Goal: Task Accomplishment & Management: Complete application form

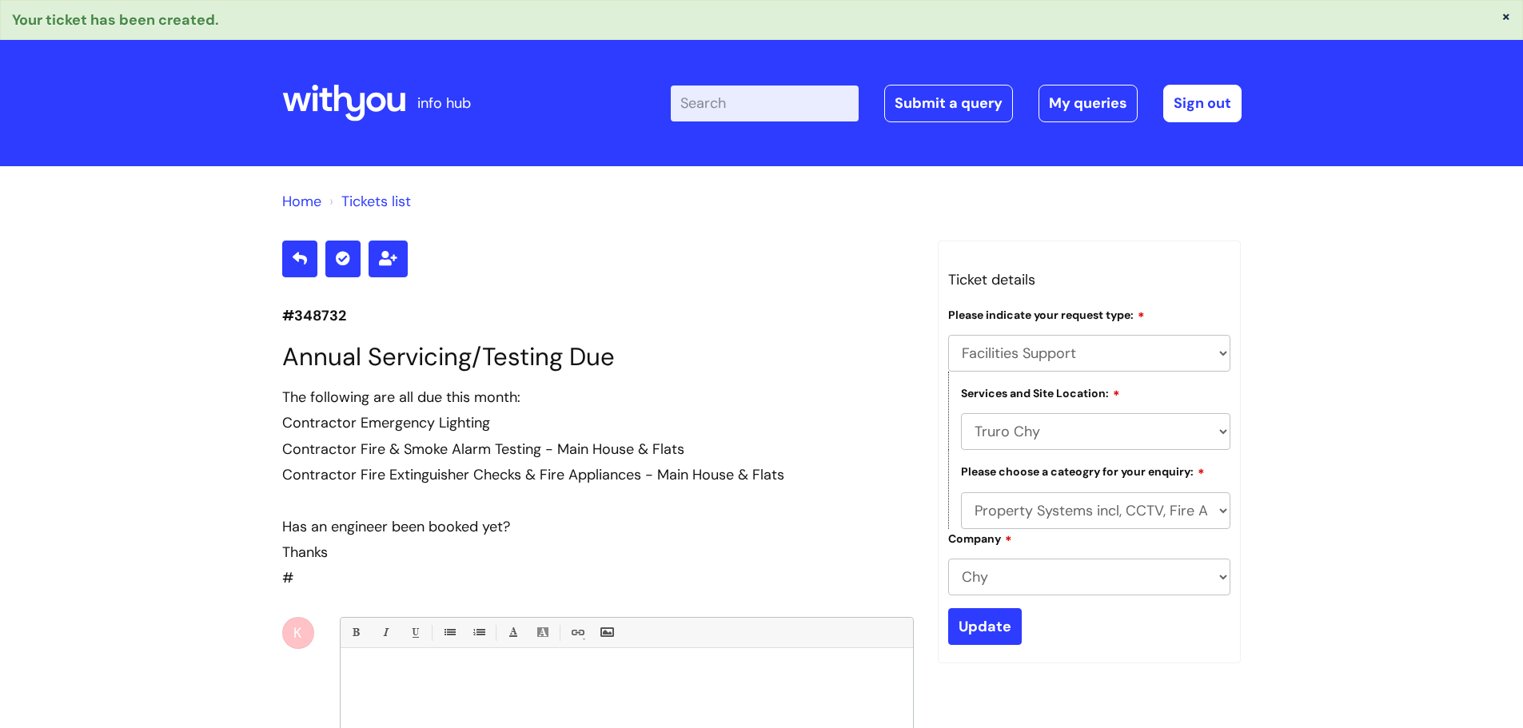
select select "Facilities Support"
select select "Truro Chy"
select select "Property Systems incl, CCTV, Fire Alarms, Access Control"
click at [946, 104] on link "Submit a query" at bounding box center [948, 103] width 129 height 37
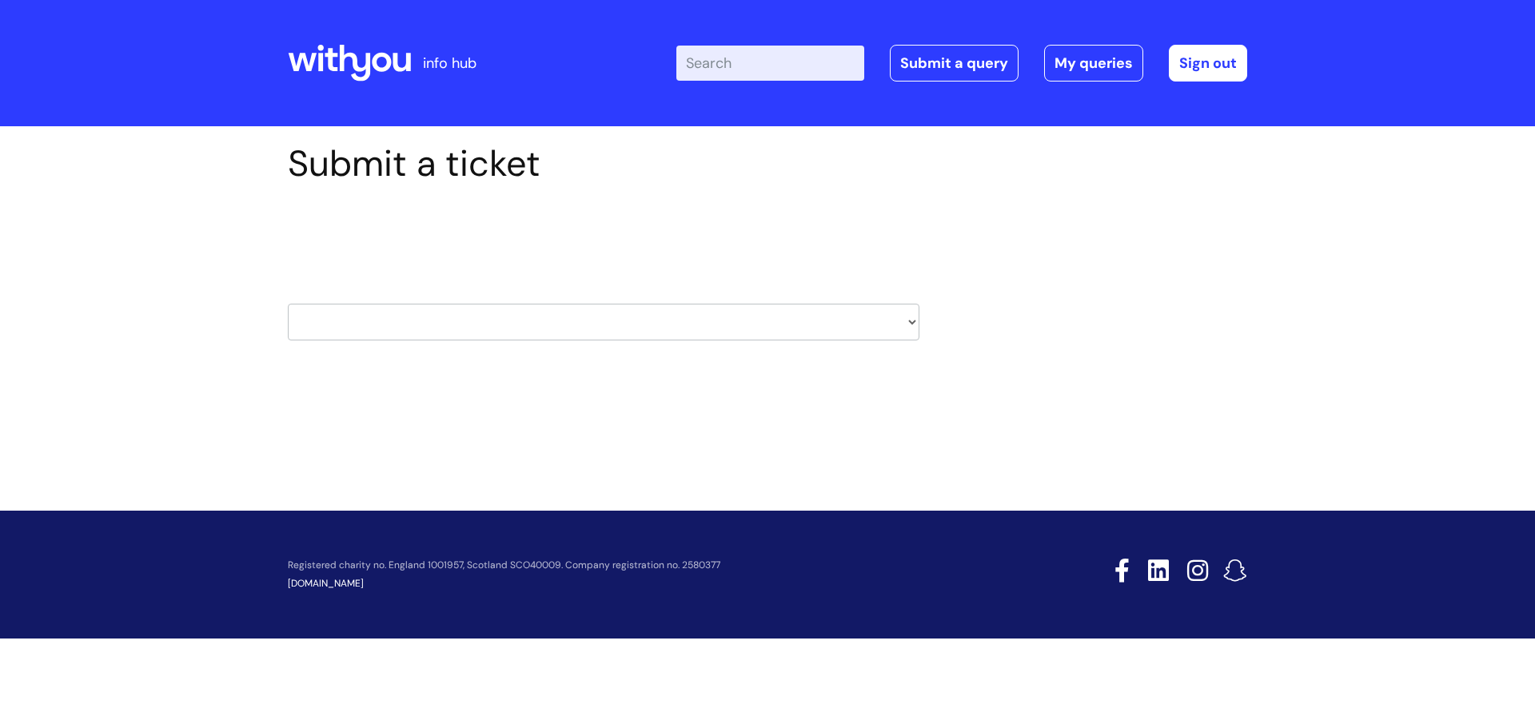
drag, startPoint x: 0, startPoint y: 0, endPoint x: 554, endPoint y: 333, distance: 646.6
click at [554, 333] on select "HR / People IT and Support Clinical Drug Alerts Finance Accounts Data Support T…" at bounding box center [604, 322] width 632 height 37
select select "it_and_support"
click at [288, 304] on select "HR / People IT and Support Clinical Drug Alerts Finance Accounts Data Support T…" at bounding box center [604, 322] width 632 height 37
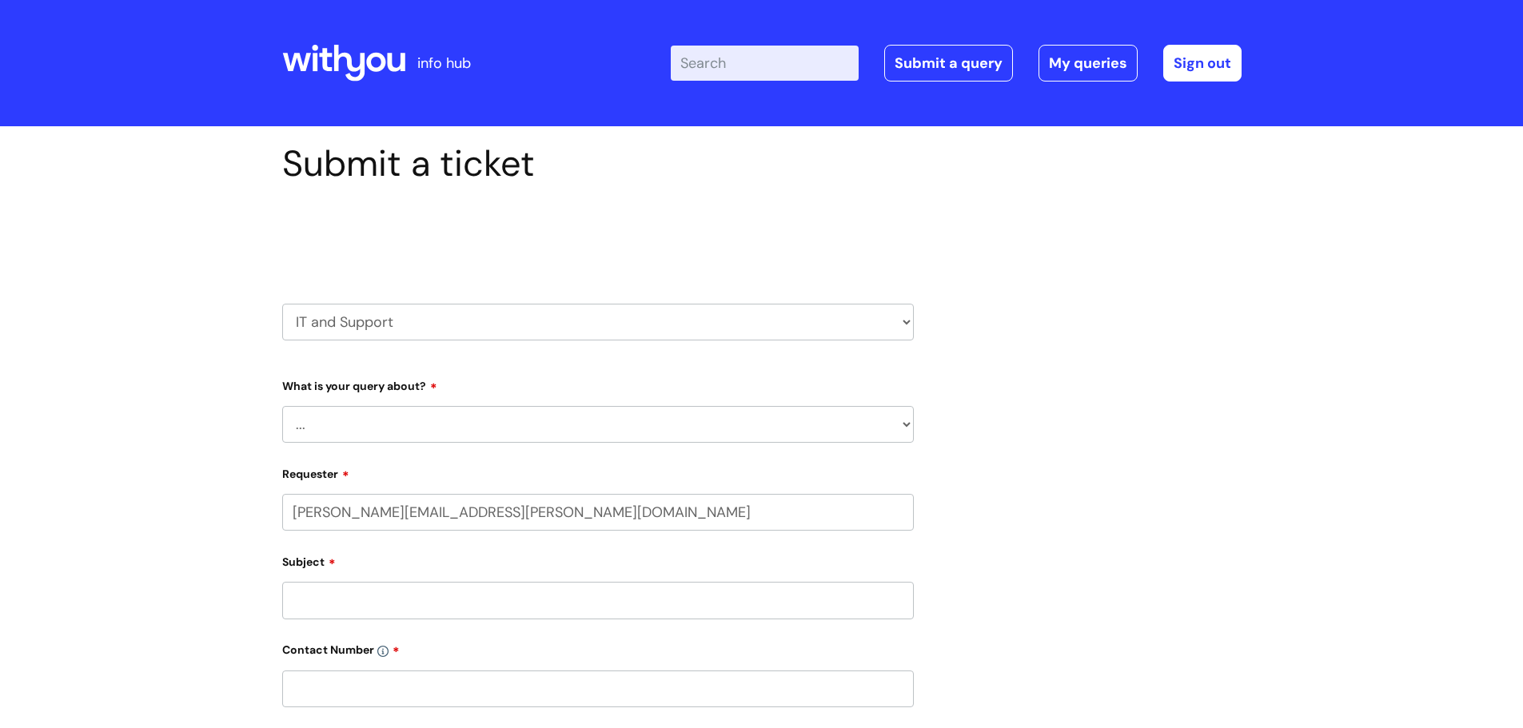
select select "80004157190"
click at [454, 422] on select "... Mobile Phone Reset & MFA Accounts, Starters and Leavers IT Hardware issue I…" at bounding box center [598, 424] width 632 height 37
select select "Something Else"
click at [282, 406] on select "... Mobile Phone Reset & MFA Accounts, Starters and Leavers IT Hardware issue I…" at bounding box center [598, 424] width 632 height 37
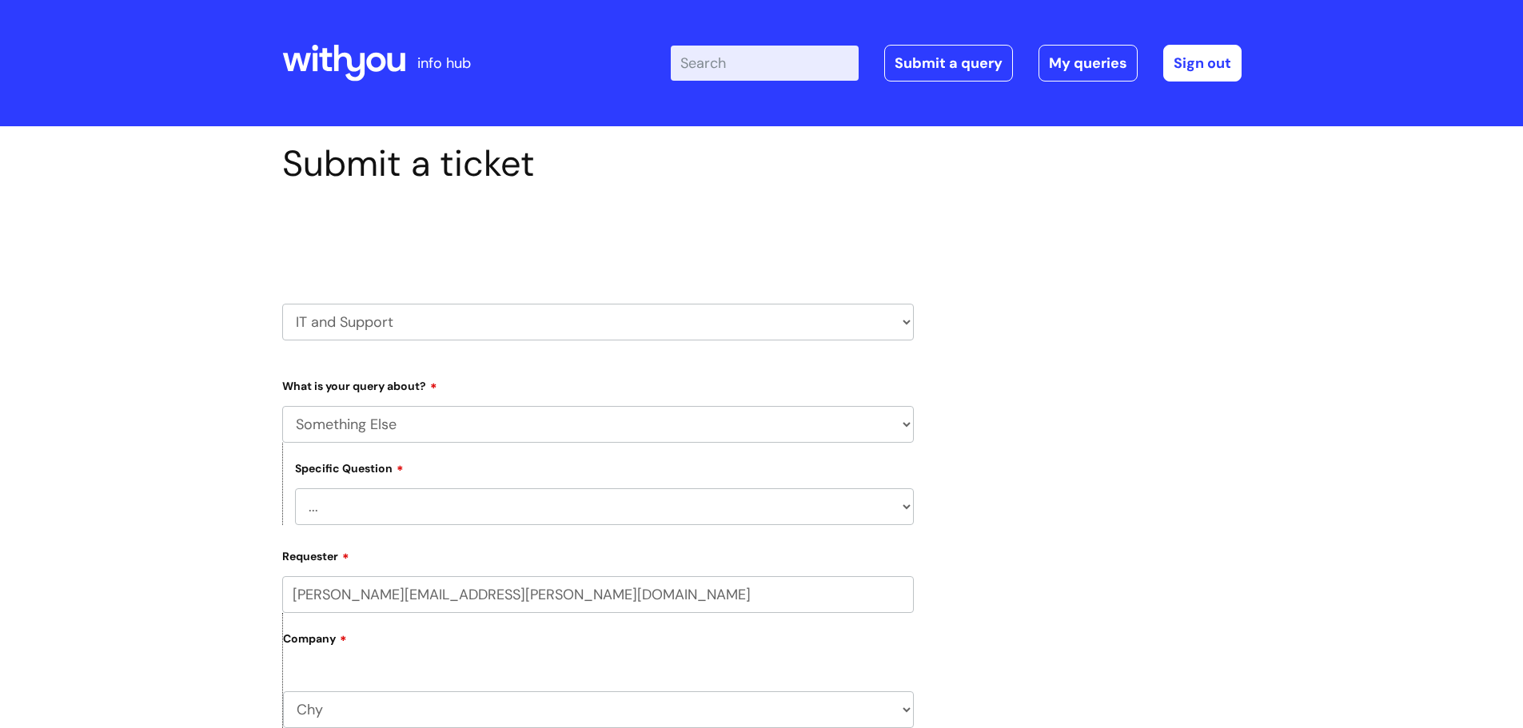
click at [376, 516] on select "... My problem is not listed" at bounding box center [604, 506] width 619 height 37
select select "My problem is not listed"
click at [295, 488] on select "... My problem is not listed" at bounding box center [604, 506] width 619 height 37
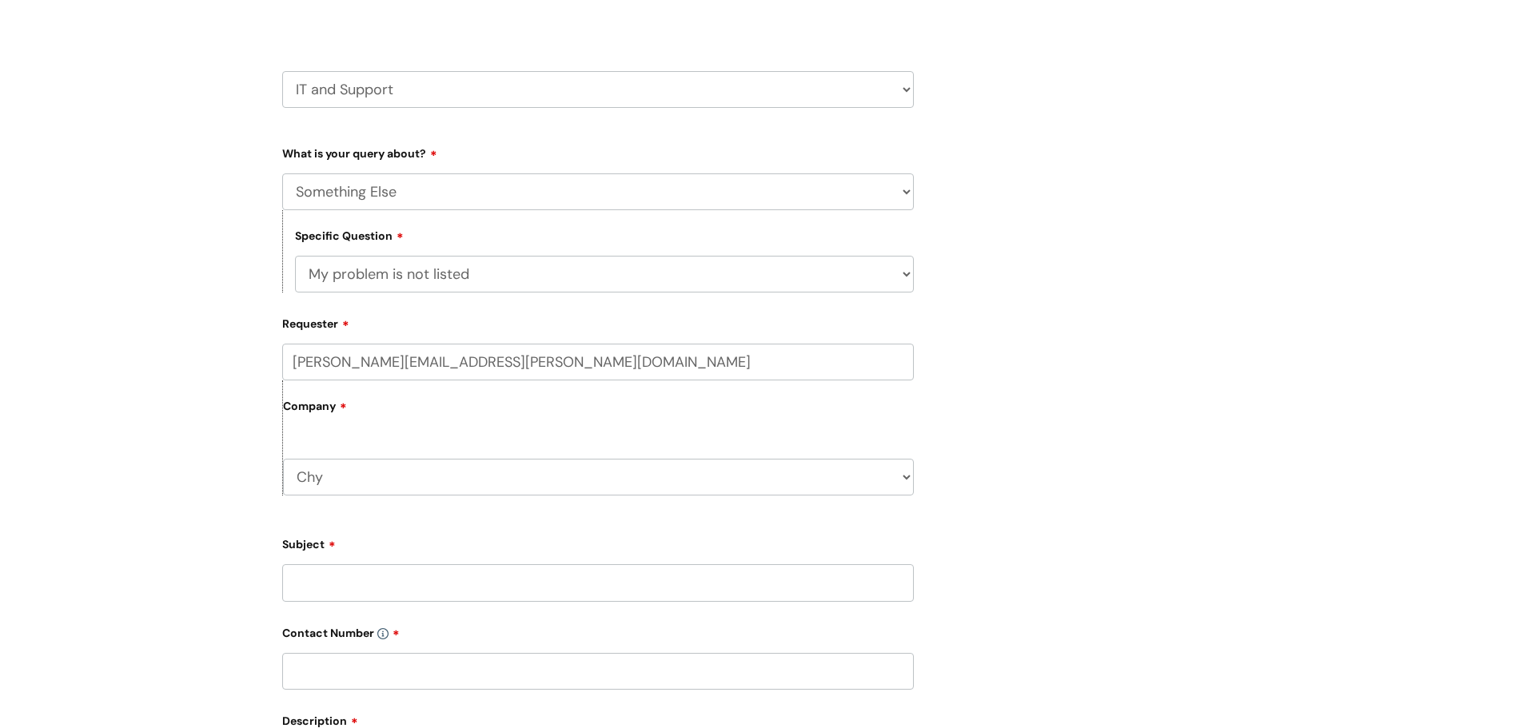
scroll to position [320, 0]
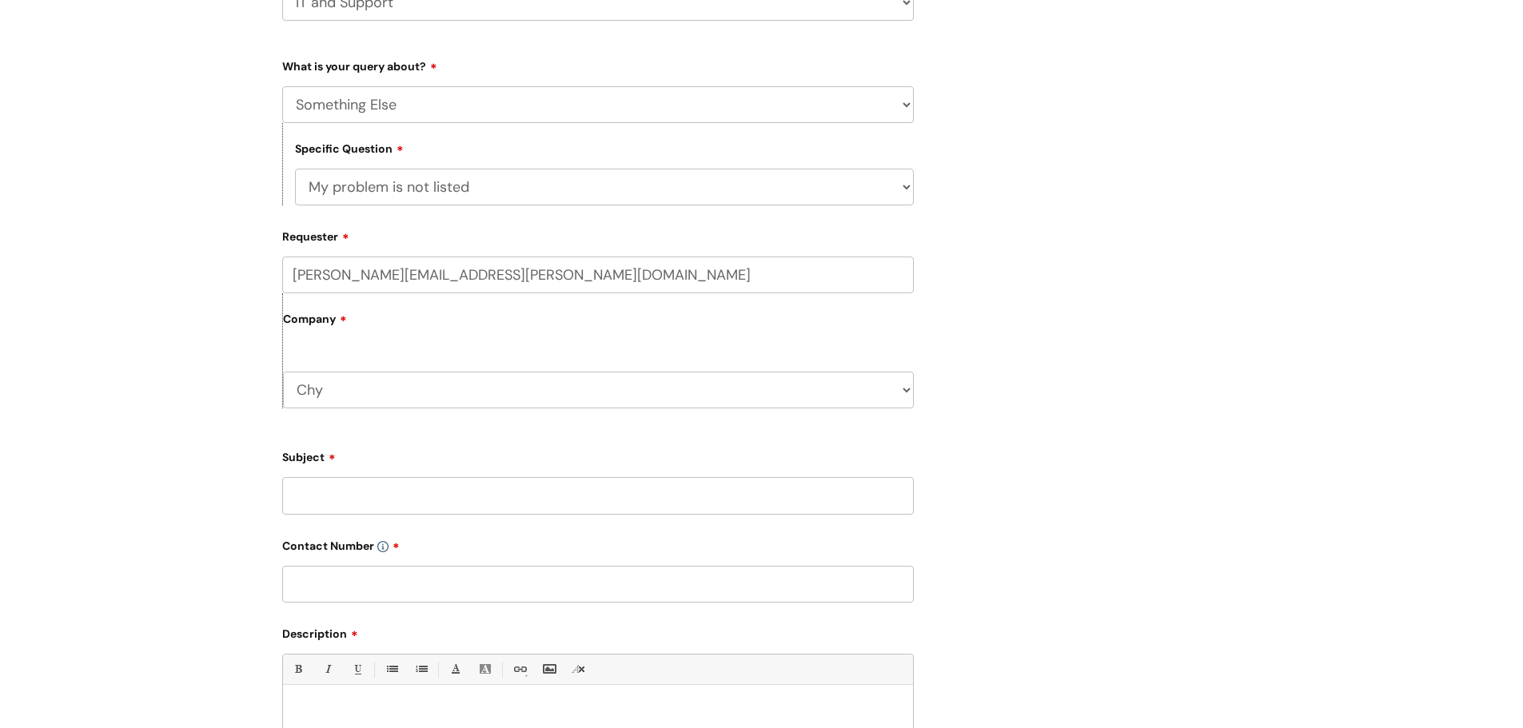
click at [374, 501] on input "Subject" at bounding box center [598, 495] width 632 height 37
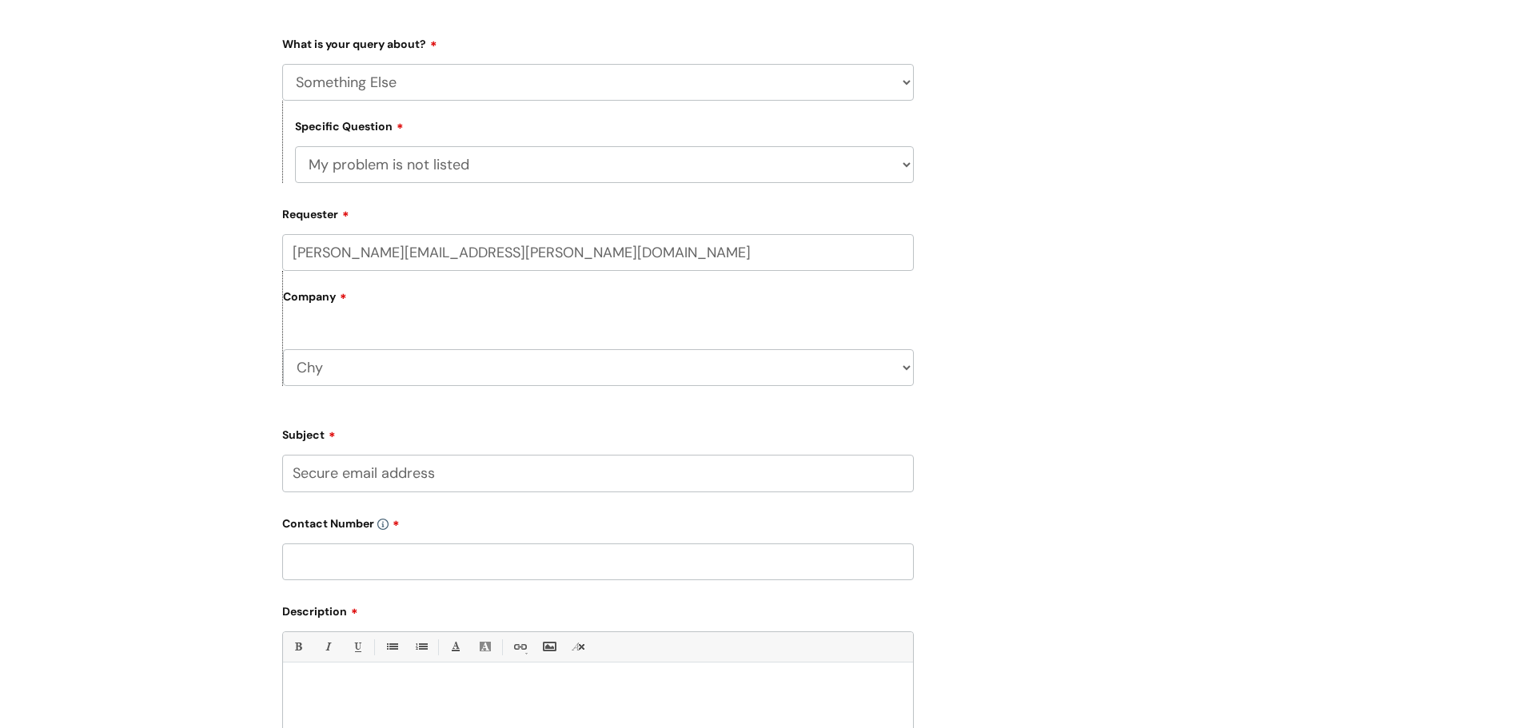
type input "Secure email address"
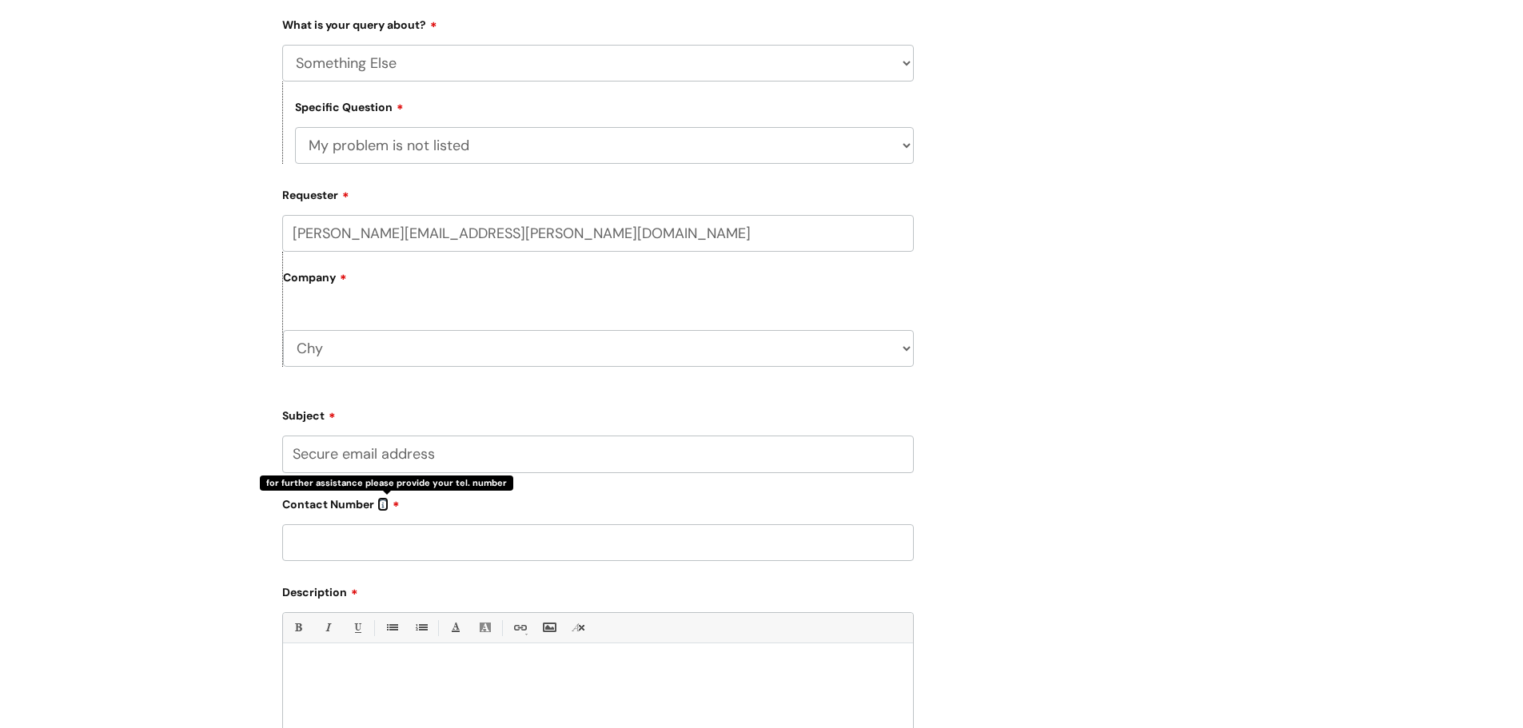
scroll to position [400, 0]
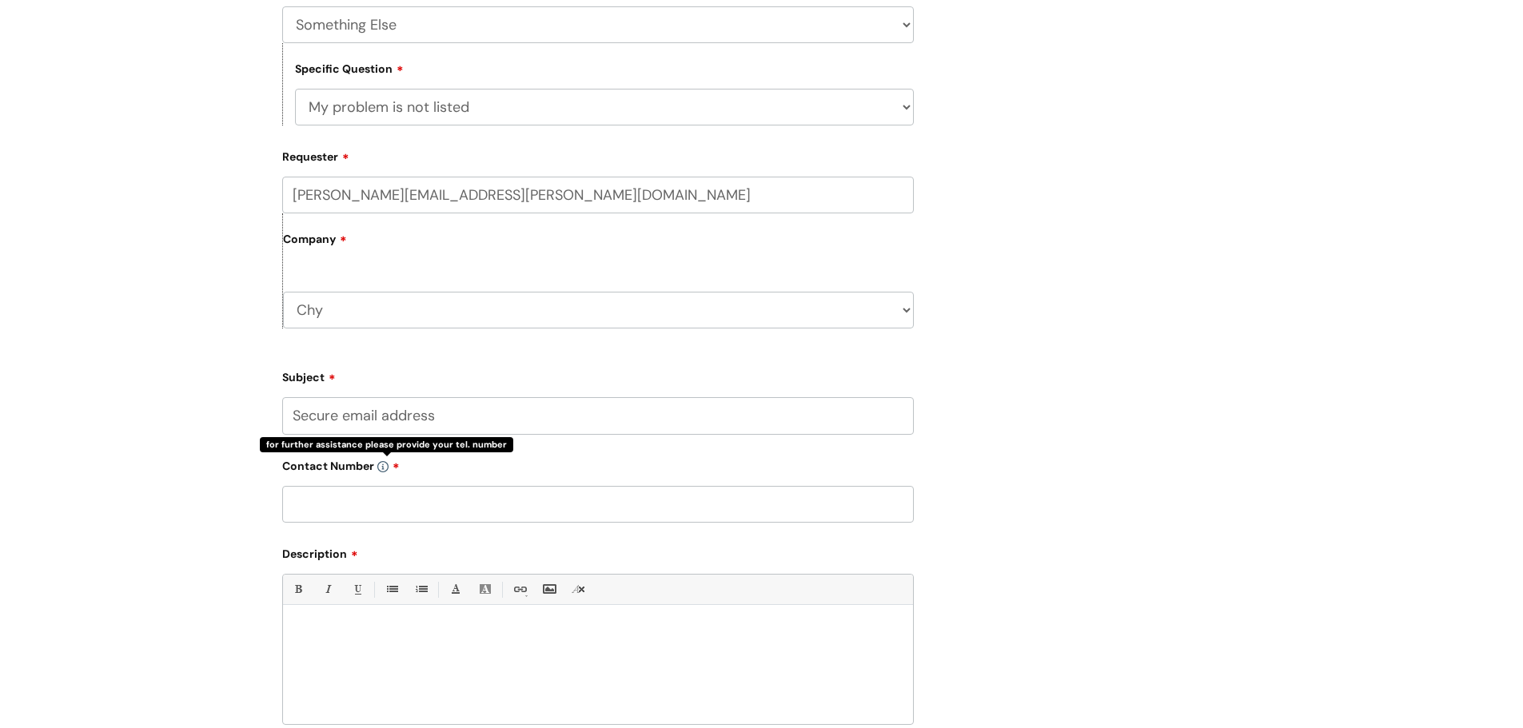
click at [374, 501] on input "text" at bounding box center [598, 504] width 632 height 37
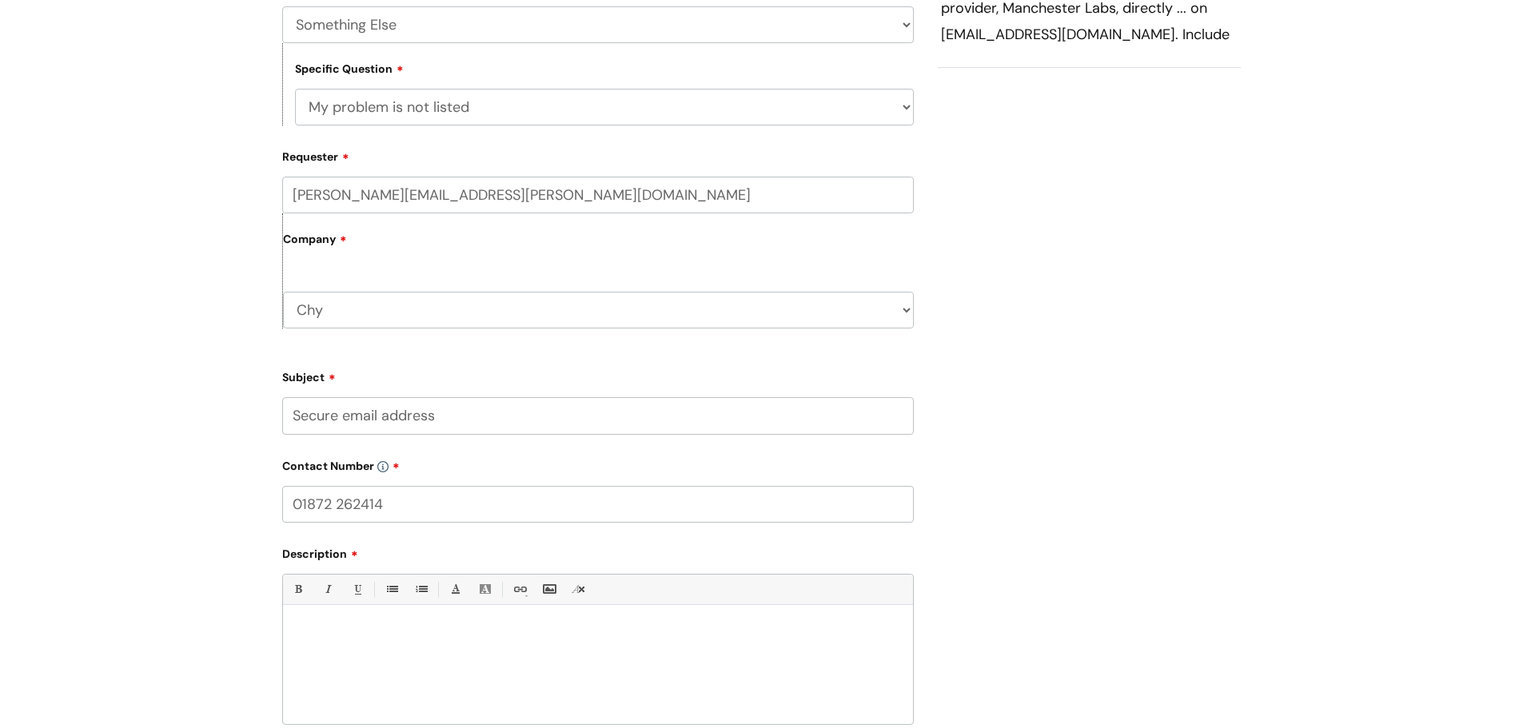
type input "01872 262414"
click at [364, 638] on p at bounding box center [598, 633] width 606 height 14
paste div
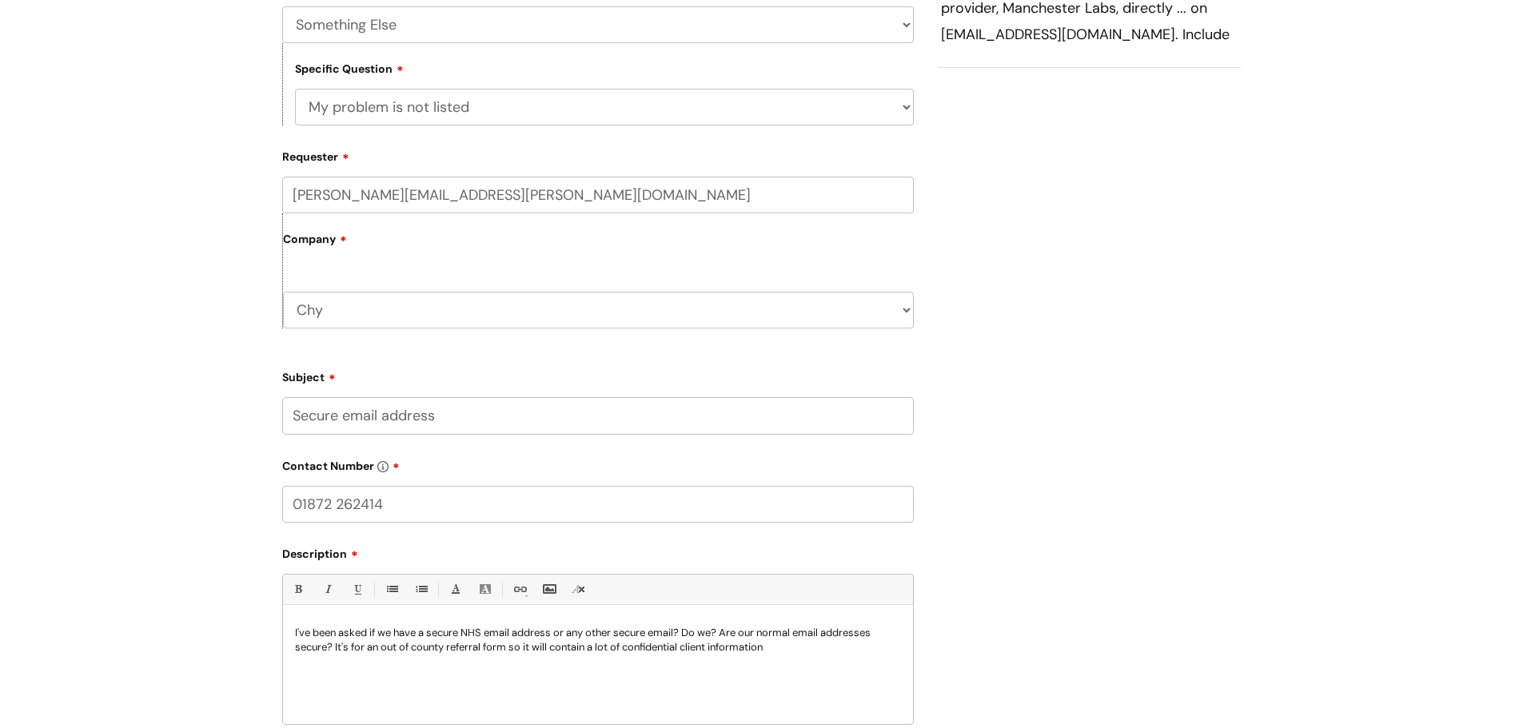
scroll to position [480, 0]
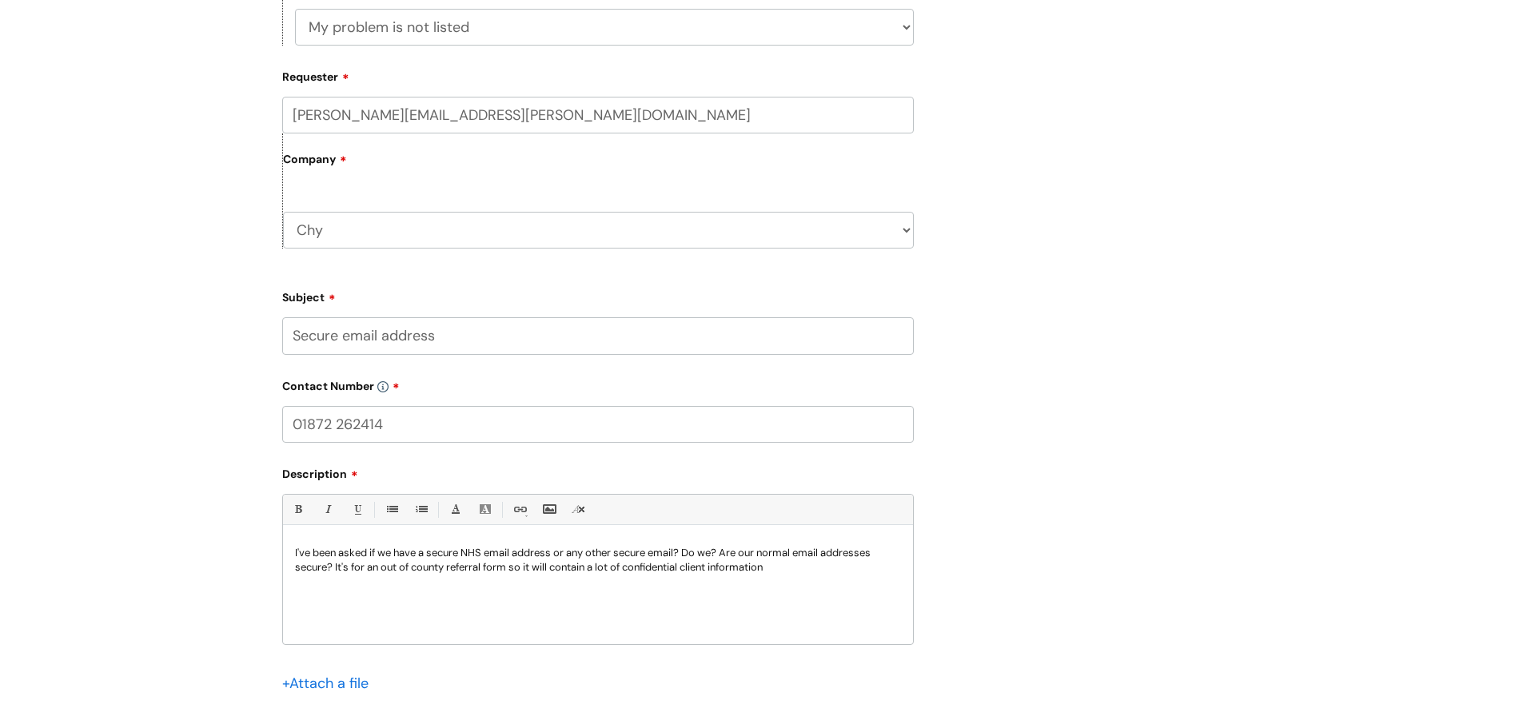
click at [554, 555] on p "I've been asked if we have a secure NHS email address or any other secure email…" at bounding box center [598, 560] width 606 height 29
drag, startPoint x: 810, startPoint y: 553, endPoint x: 775, endPoint y: 548, distance: 35.5
click at [775, 548] on p "I've been asked if we have a secure NHS email address (we don't at Chy) or any …" at bounding box center [598, 560] width 606 height 29
click at [843, 567] on p "I've been asked if we have a secure NHS email address (we don't at Chy) or any …" at bounding box center [598, 560] width 606 height 29
drag, startPoint x: 590, startPoint y: 581, endPoint x: 750, endPoint y: 578, distance: 159.9
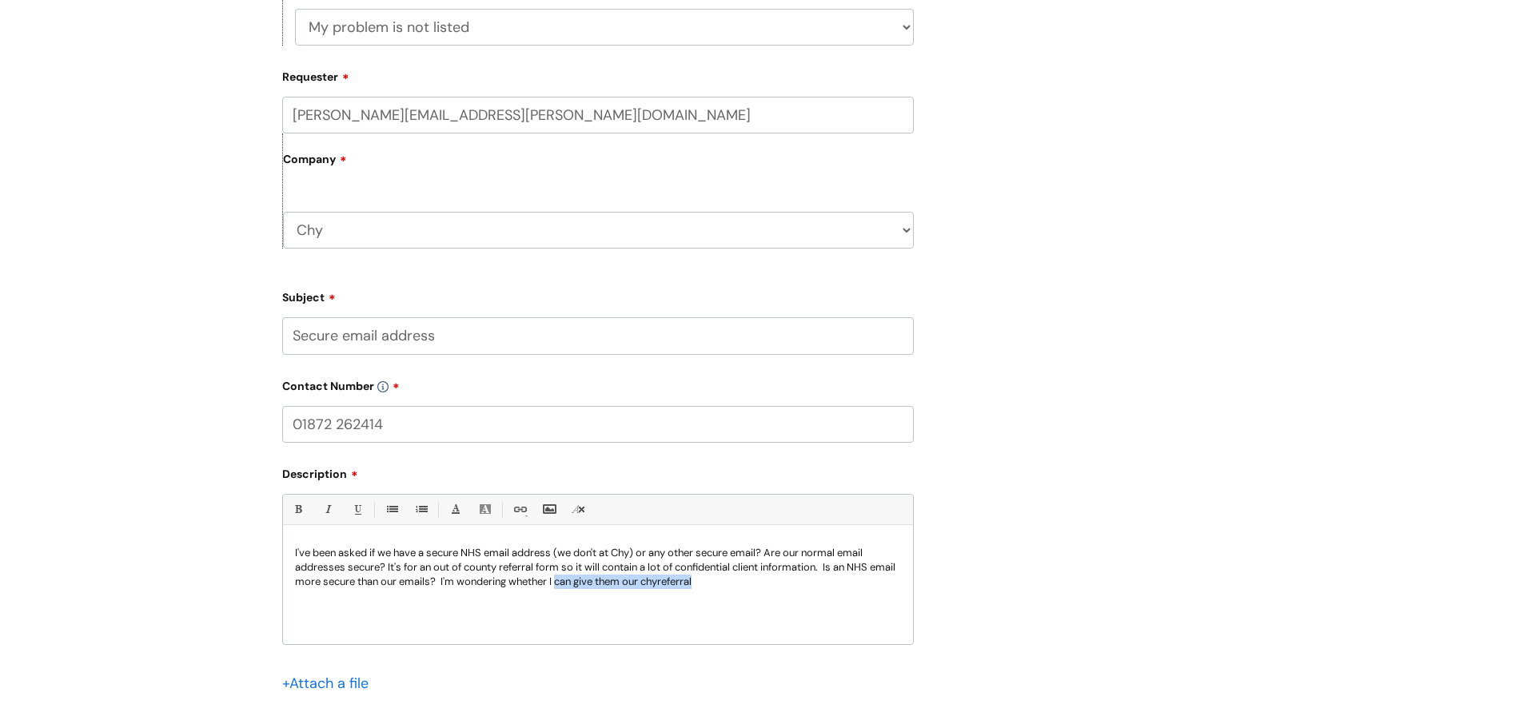
click at [750, 578] on p "I've been asked if we have a secure NHS email address (we don't at Chy) or any …" at bounding box center [598, 567] width 606 height 43
drag, startPoint x: 690, startPoint y: 587, endPoint x: 647, endPoint y: 617, distance: 52.8
click at [647, 617] on div "I've been asked if we have a secure NHS email address (we don't at Chy) or any …" at bounding box center [598, 589] width 630 height 110
click at [862, 583] on p "I've been asked if we have a secure NHS email address (we don't at Chy) or any …" at bounding box center [598, 567] width 606 height 43
drag, startPoint x: 833, startPoint y: 566, endPoint x: 467, endPoint y: 580, distance: 366.5
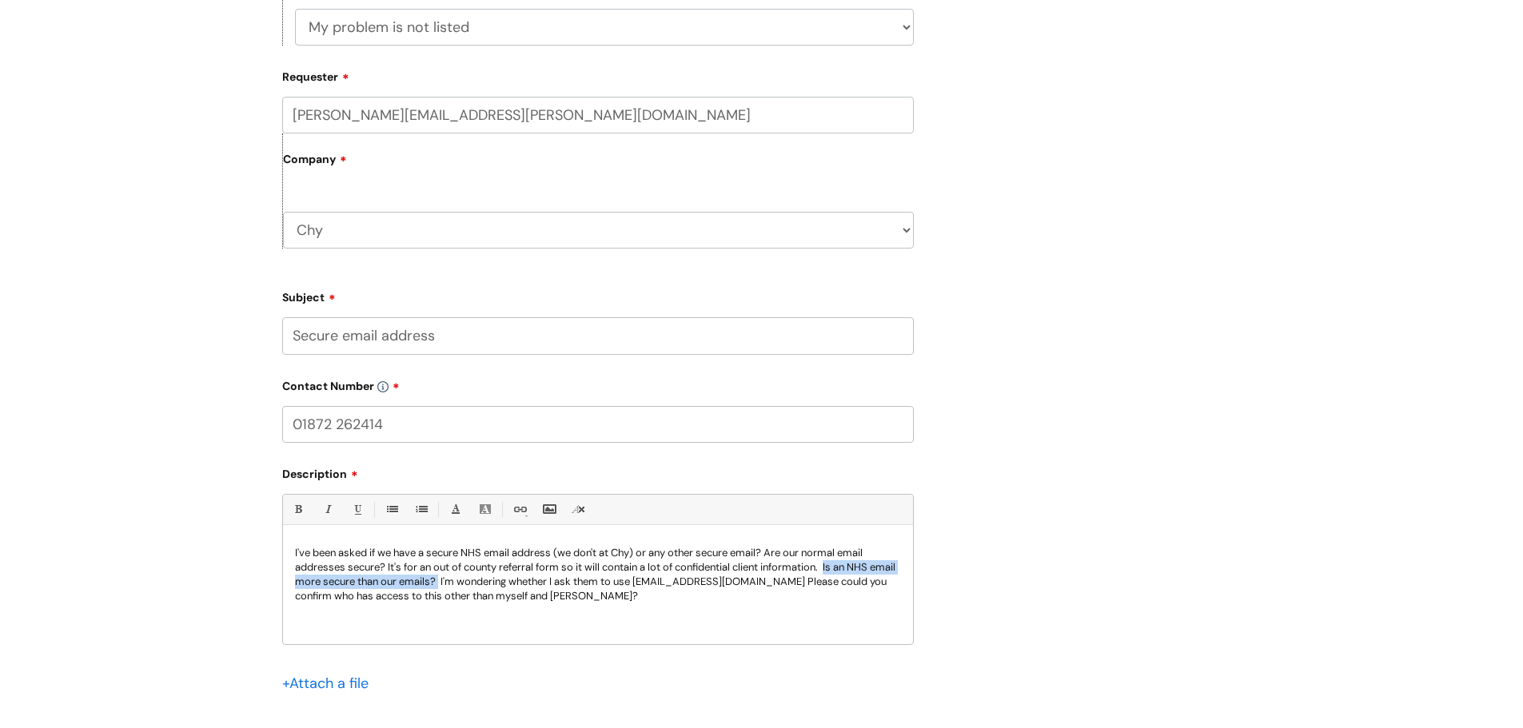
click at [467, 580] on p "I've been asked if we have a secure NHS email address (we don't at Chy) or any …" at bounding box center [598, 575] width 606 height 58
click at [386, 563] on p "I've been asked if we have a secure NHS email address (we don't at Chy) or any …" at bounding box center [598, 575] width 606 height 58
drag, startPoint x: 383, startPoint y: 568, endPoint x: 441, endPoint y: 565, distance: 57.6
click at [383, 568] on p "I've been asked if we have a secure NHS email address (we don't at Chy) or any …" at bounding box center [598, 575] width 606 height 58
click at [650, 605] on div "I've been asked if we have a secure NHS email address (we don't at Chy) or any …" at bounding box center [598, 589] width 630 height 110
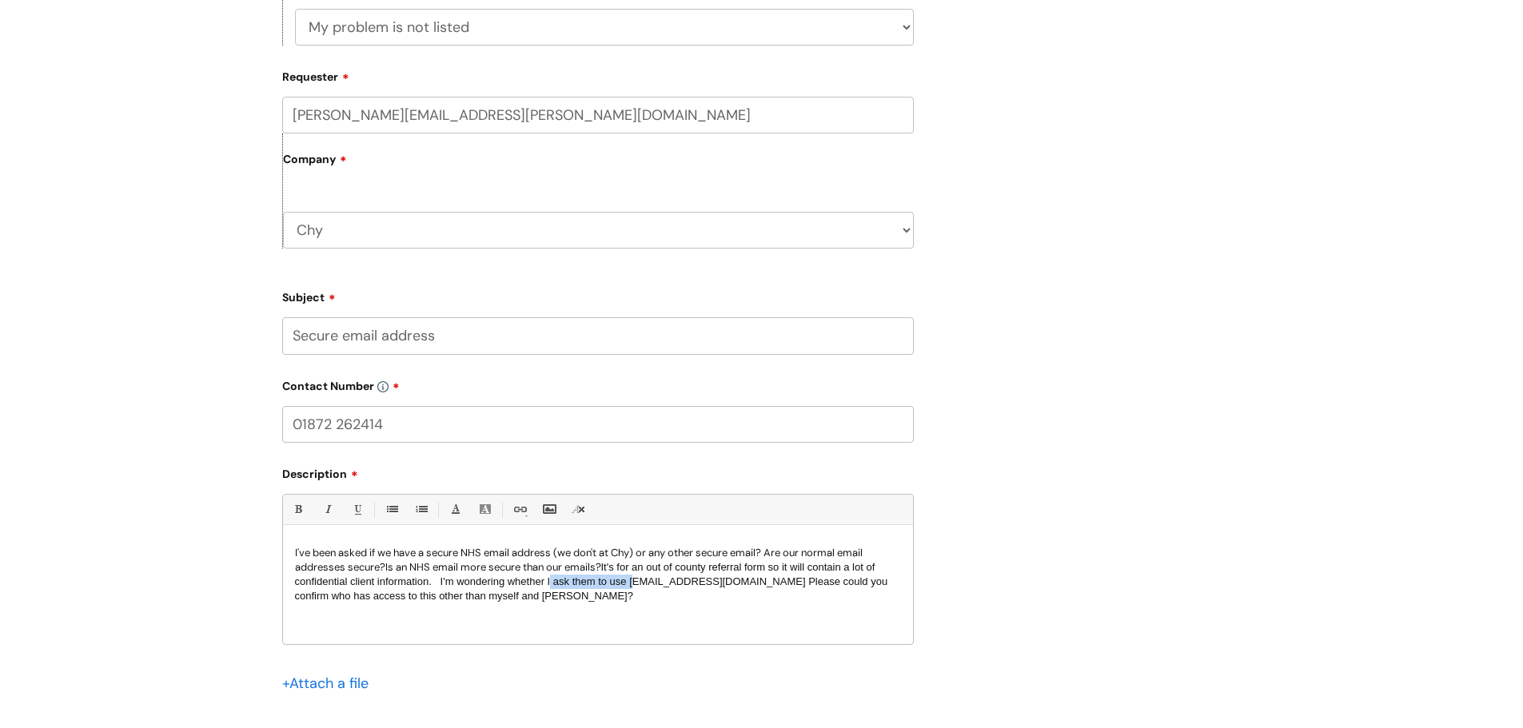
drag, startPoint x: 548, startPoint y: 581, endPoint x: 628, endPoint y: 583, distance: 80.0
click at [628, 583] on span "It's for an out of county referral form so it will contain a lot of confidentia…" at bounding box center [591, 581] width 593 height 41
click at [790, 580] on span "It's for an out of county referral form so it will contain a lot of confidentia…" at bounding box center [589, 581] width 589 height 41
click at [631, 621] on div "I've been asked if we have a secure NHS email address (we don't at Chy) or any …" at bounding box center [598, 589] width 630 height 110
click at [736, 596] on p "Please could you confirm who has access to this other than myself and [PERSON_N…" at bounding box center [598, 596] width 606 height 14
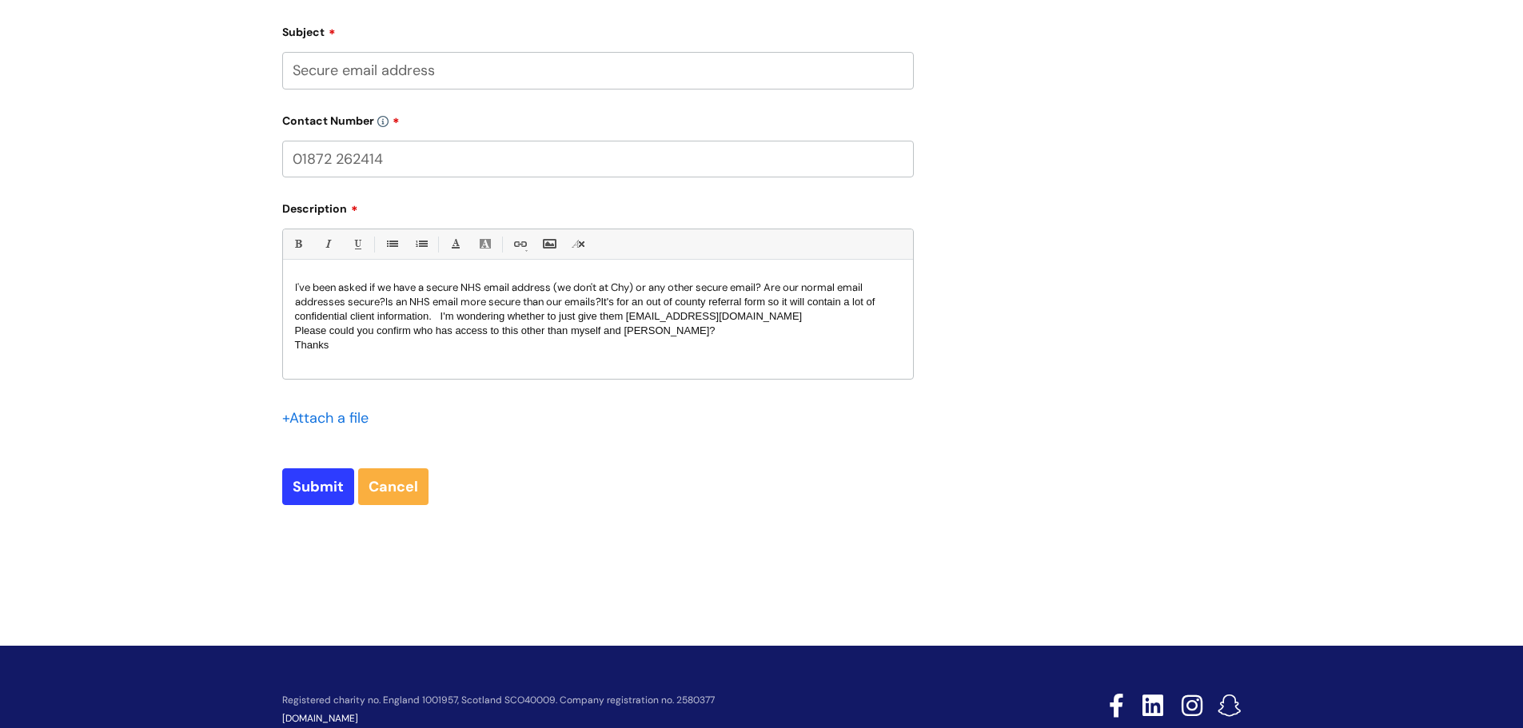
scroll to position [792, 0]
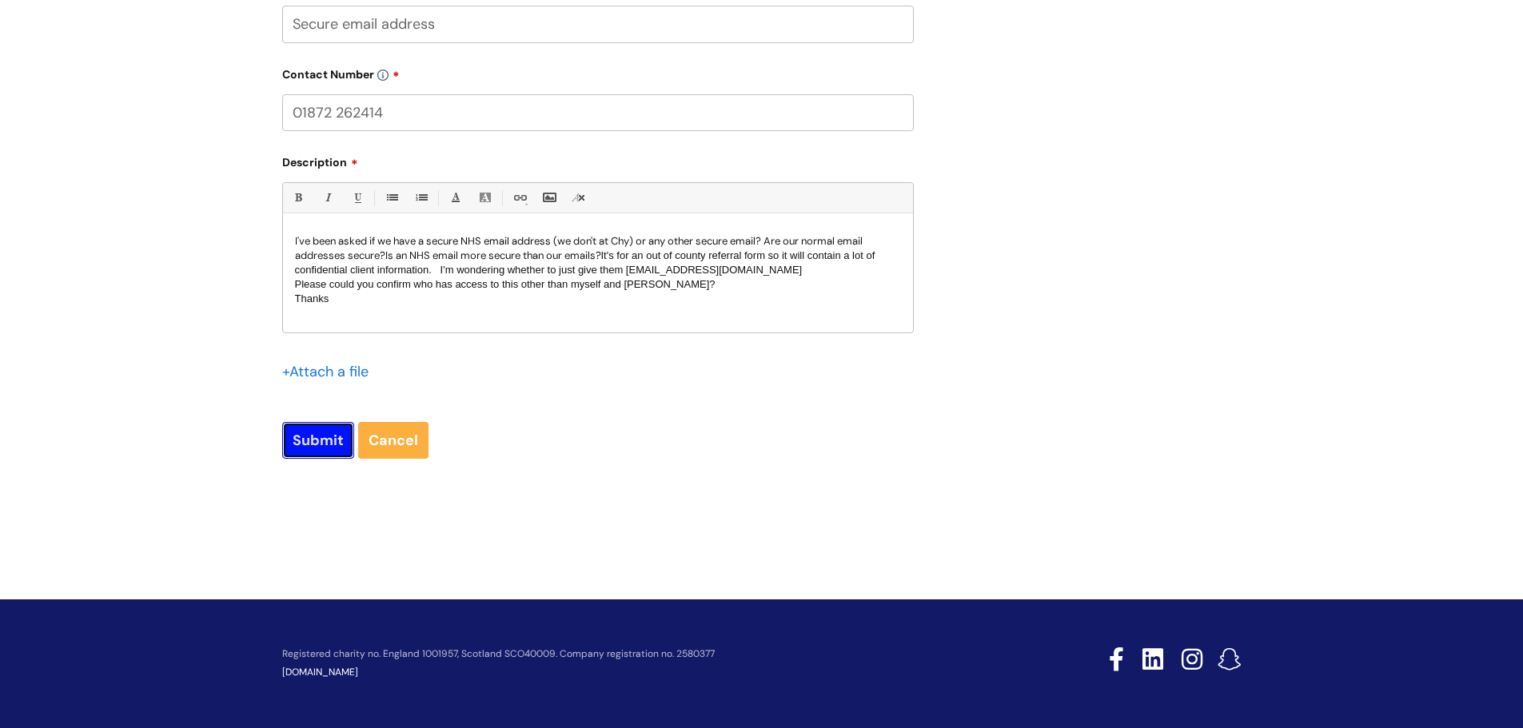
click at [314, 452] on input "Submit" at bounding box center [318, 440] width 72 height 37
type input "Please Wait..."
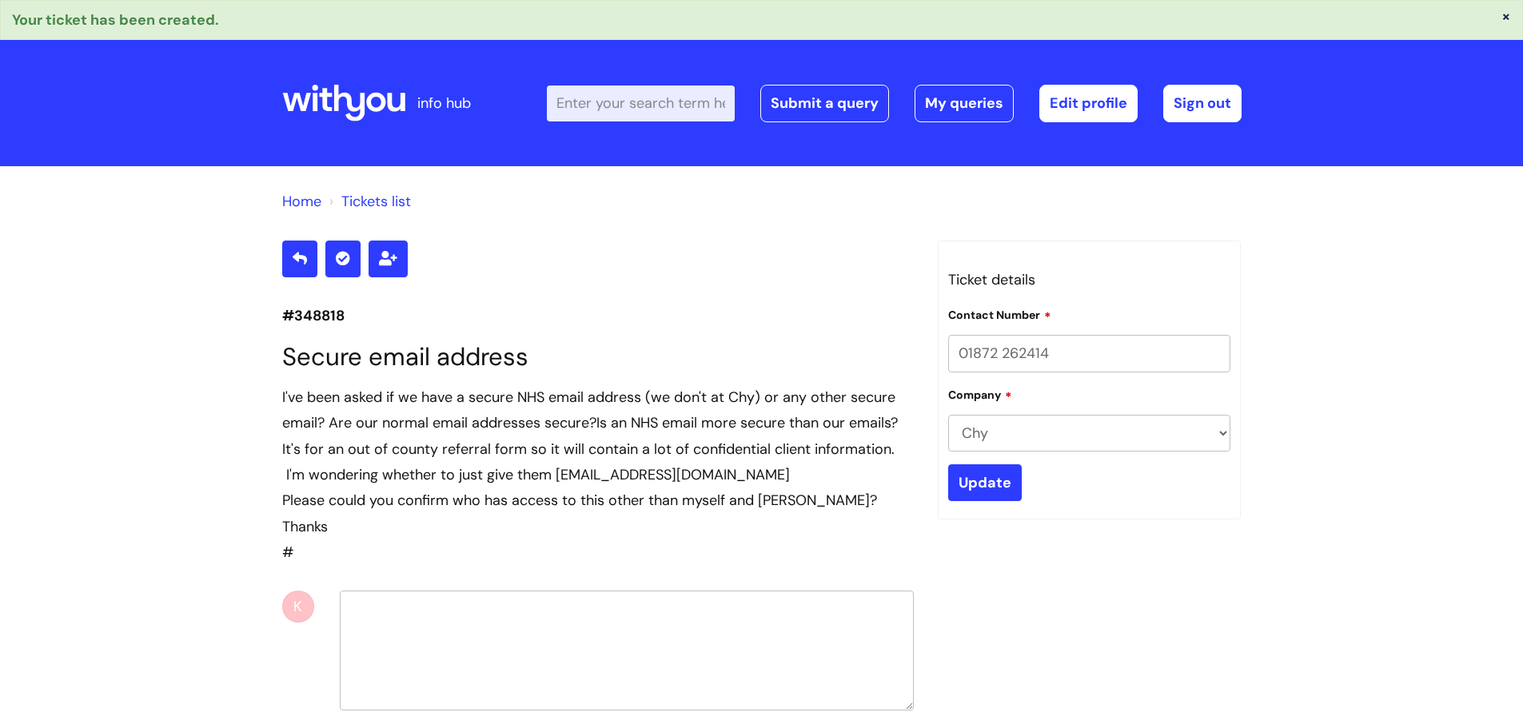
select select "Something Else"
select select "My problem is not listed"
